Goal: Find contact information: Find contact information

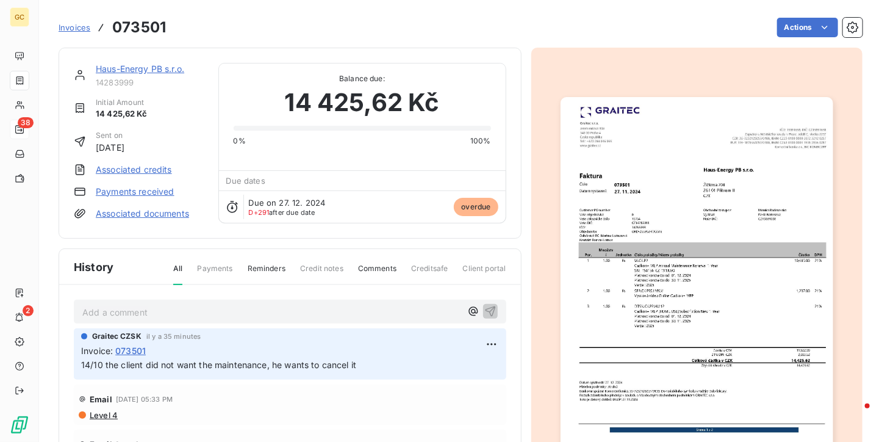
click at [14, 123] on div "38" at bounding box center [20, 130] width 20 height 20
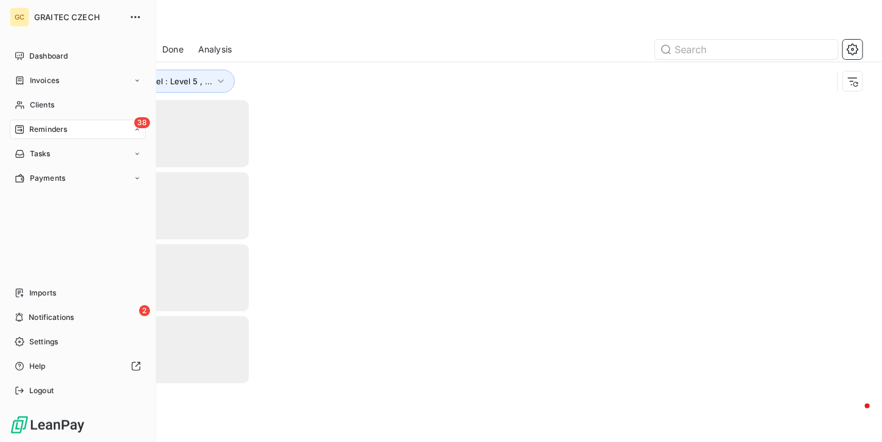
click at [0, 0] on span "Ongoing" at bounding box center [0, 0] width 0 height 0
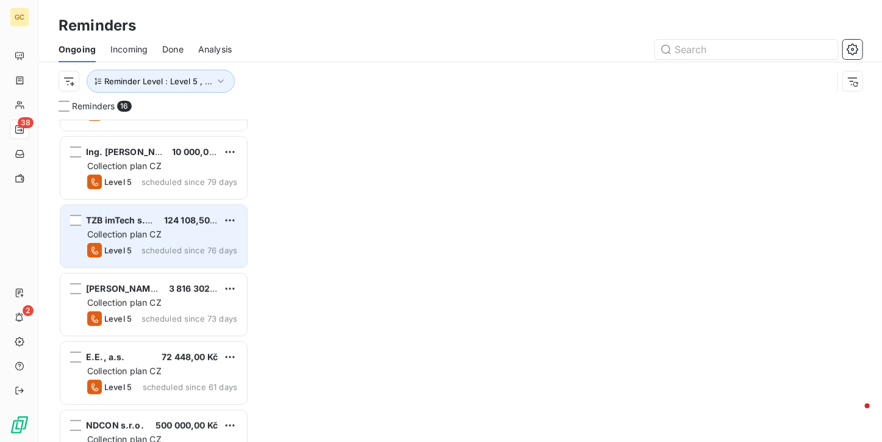
scroll to position [244, 0]
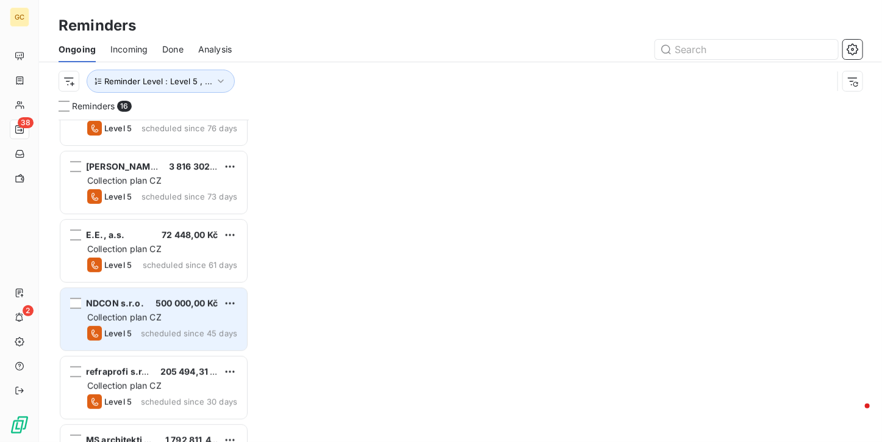
click at [162, 300] on span "500 000,00 Kč" at bounding box center [187, 303] width 62 height 10
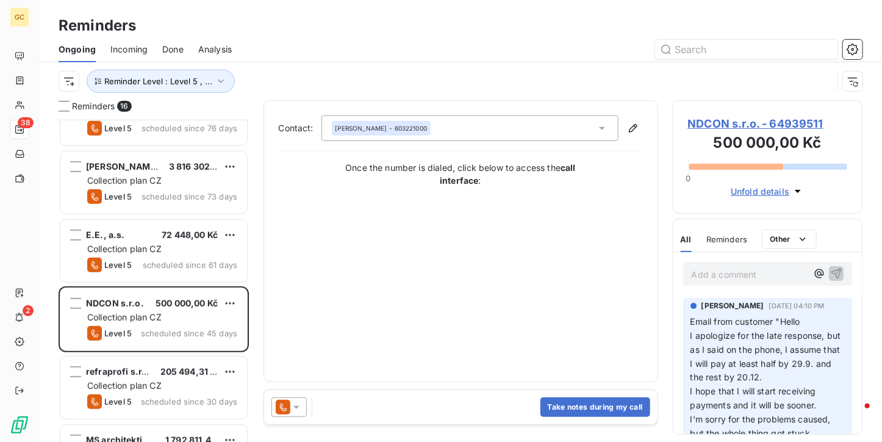
click at [761, 126] on span "NDCON s.r.o. - 64939511" at bounding box center [768, 123] width 160 height 16
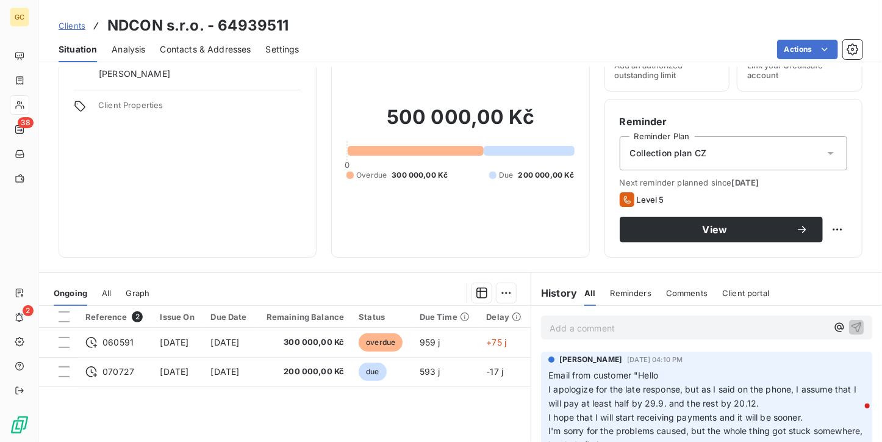
click at [656, 318] on div "Add a comment ﻿" at bounding box center [706, 327] width 331 height 24
click at [654, 322] on p "Add a comment ﻿" at bounding box center [689, 327] width 278 height 15
click at [217, 65] on div "Clients NDCON s.r.o. - 64939511 Situation Analysis Contacts & Addresses Setting…" at bounding box center [460, 221] width 843 height 442
click at [203, 43] on span "Contacts & Addresses" at bounding box center [205, 49] width 91 height 12
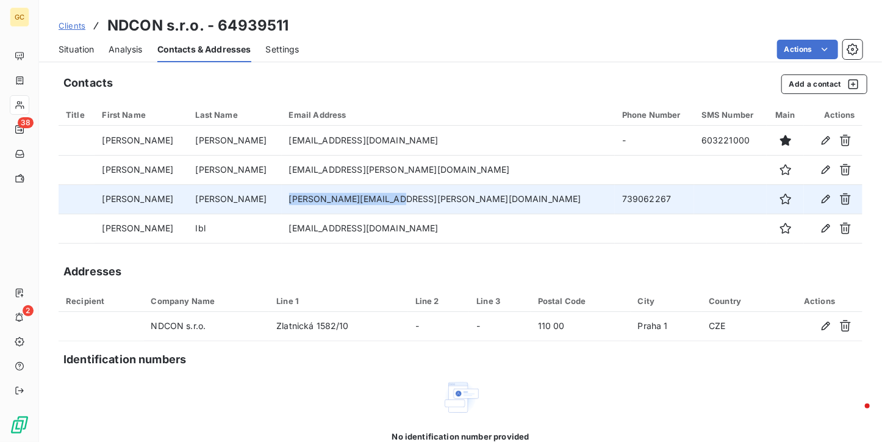
drag, startPoint x: 297, startPoint y: 199, endPoint x: 406, endPoint y: 201, distance: 109.2
click at [406, 201] on td "[PERSON_NAME][EMAIL_ADDRESS][PERSON_NAME][DOMAIN_NAME]" at bounding box center [448, 198] width 333 height 29
copy td "[PERSON_NAME][EMAIL_ADDRESS][PERSON_NAME][DOMAIN_NAME]"
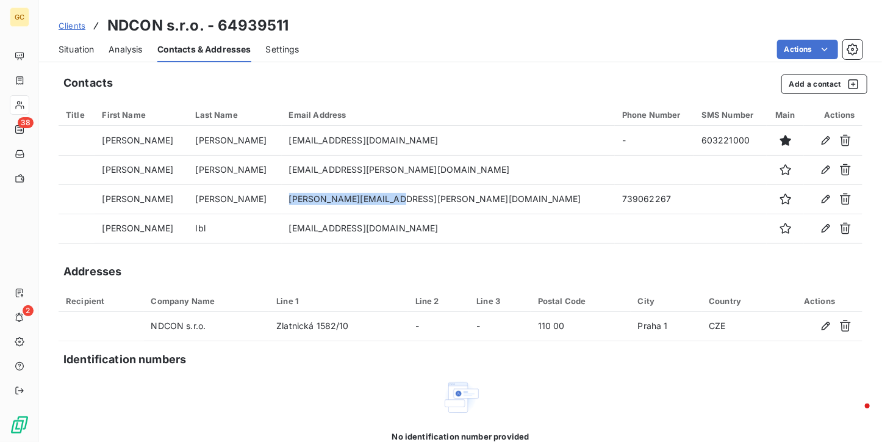
drag, startPoint x: 73, startPoint y: 48, endPoint x: 100, endPoint y: 57, distance: 28.6
click at [73, 48] on span "Situation" at bounding box center [76, 49] width 35 height 12
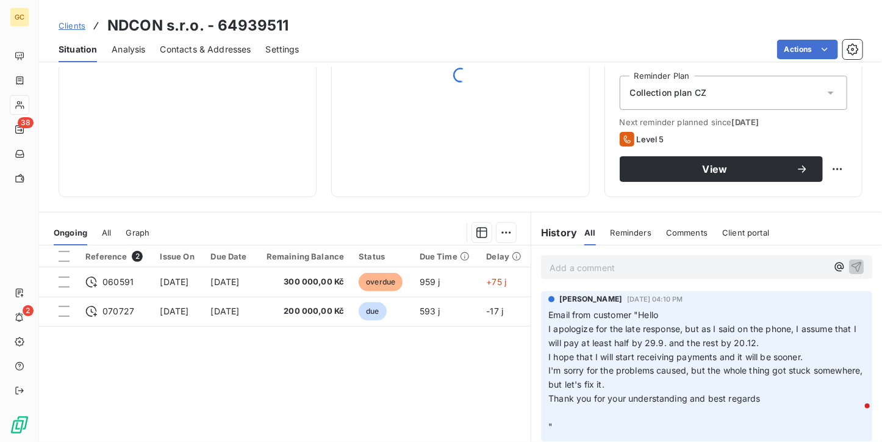
scroll to position [122, 0]
click at [569, 254] on div "Add a comment ﻿" at bounding box center [706, 266] width 331 height 24
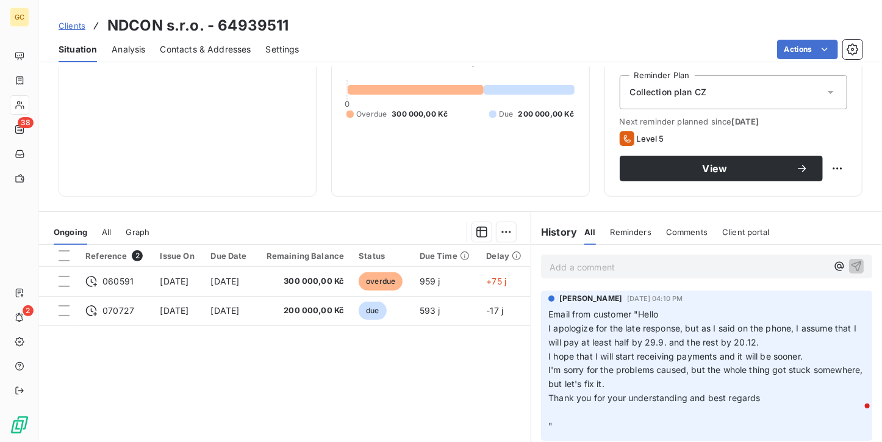
click at [569, 262] on p "Add a comment ﻿" at bounding box center [689, 266] width 278 height 15
